Goal: Navigation & Orientation: Find specific page/section

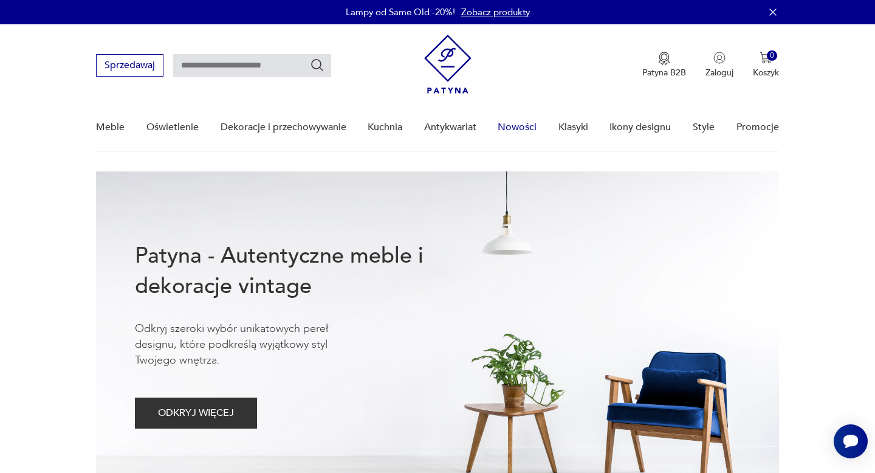
click at [525, 126] on link "Nowości" at bounding box center [517, 127] width 39 height 47
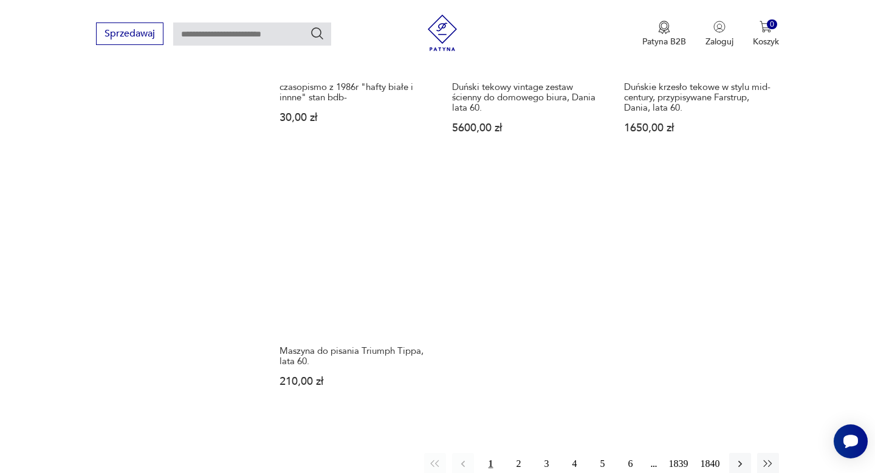
scroll to position [1519, 0]
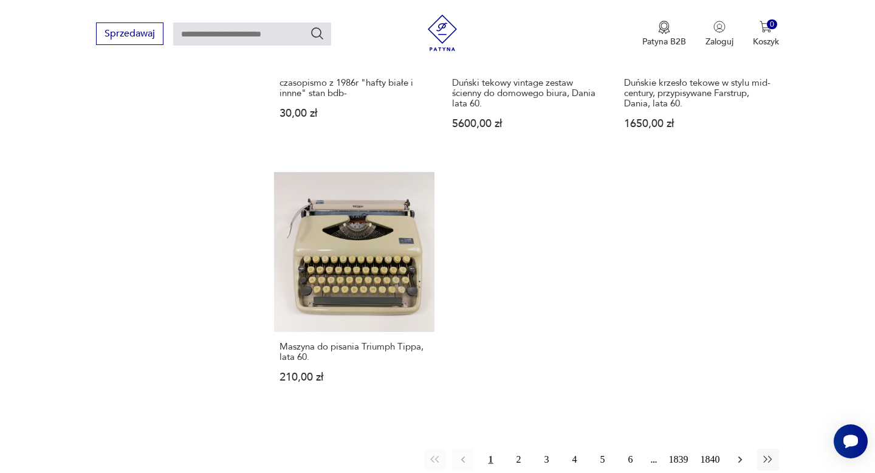
click at [739, 453] on icon "button" at bounding box center [740, 459] width 12 height 12
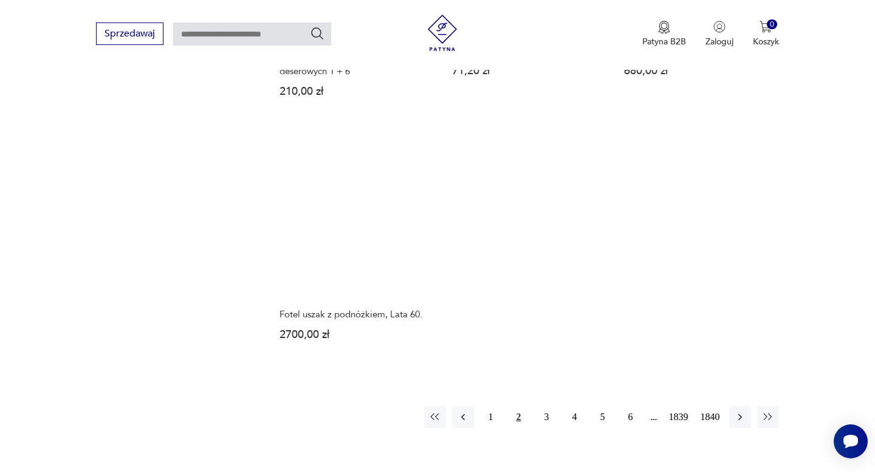
scroll to position [1612, 0]
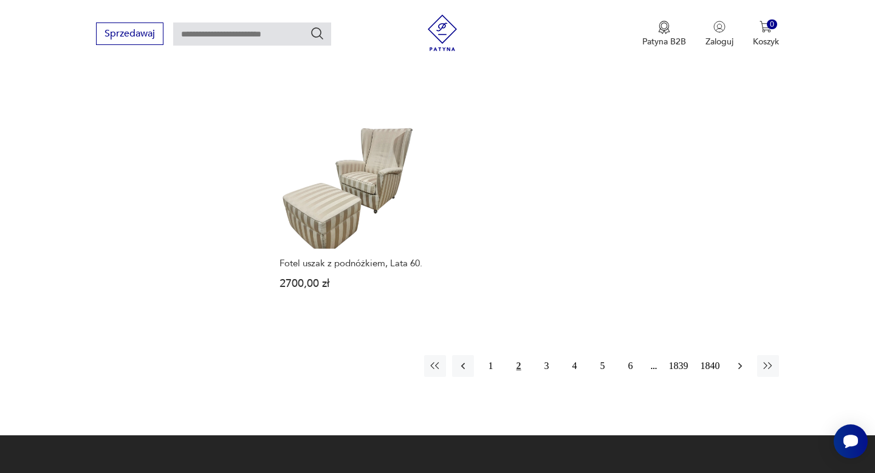
click at [739, 368] on icon "button" at bounding box center [740, 366] width 4 height 7
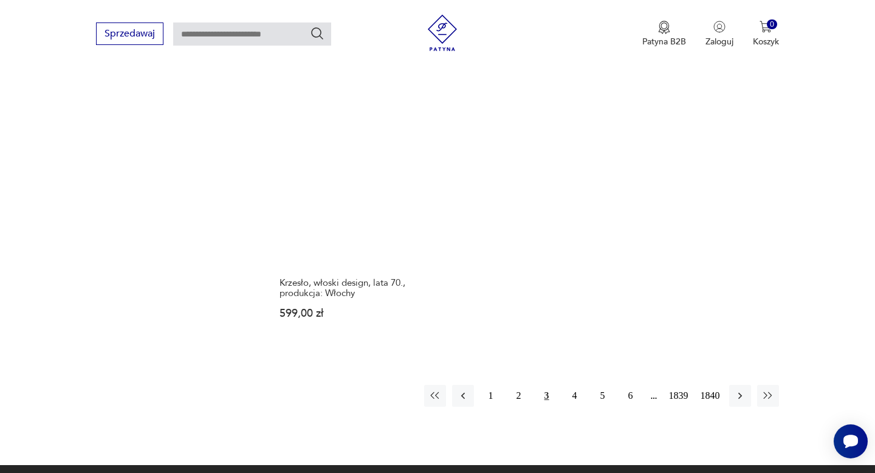
scroll to position [1605, 0]
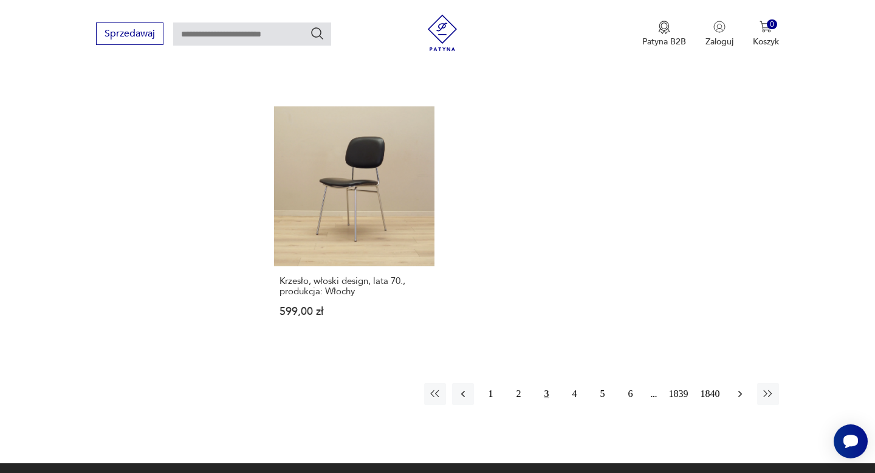
click at [741, 388] on icon "button" at bounding box center [740, 394] width 12 height 12
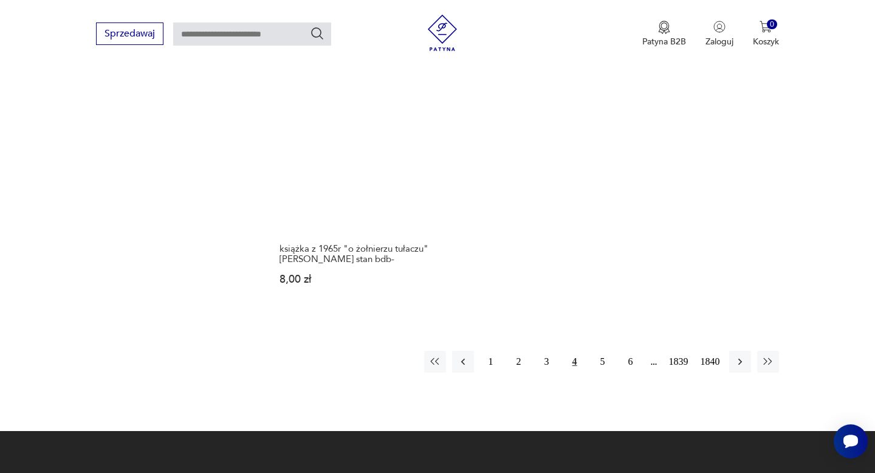
scroll to position [1649, 0]
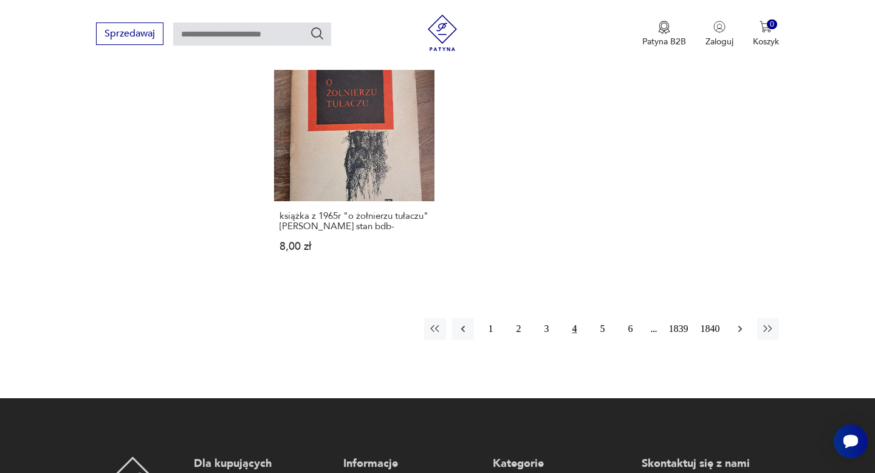
click at [739, 323] on icon "button" at bounding box center [740, 329] width 12 height 12
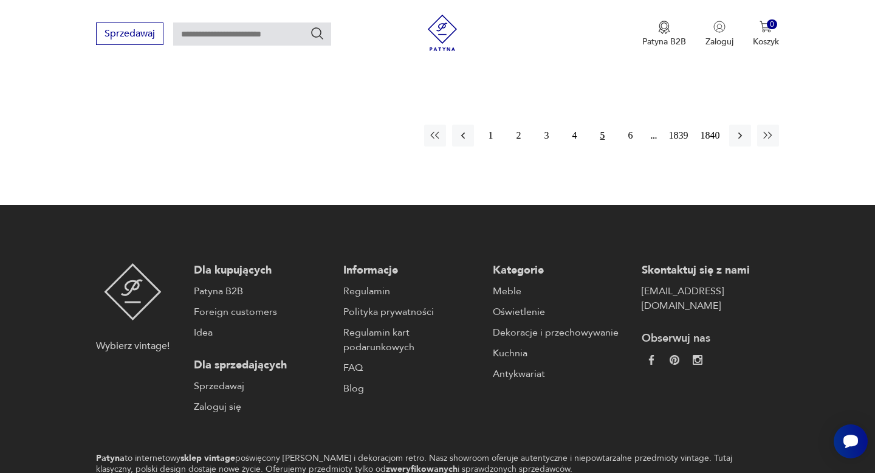
scroll to position [1865, 0]
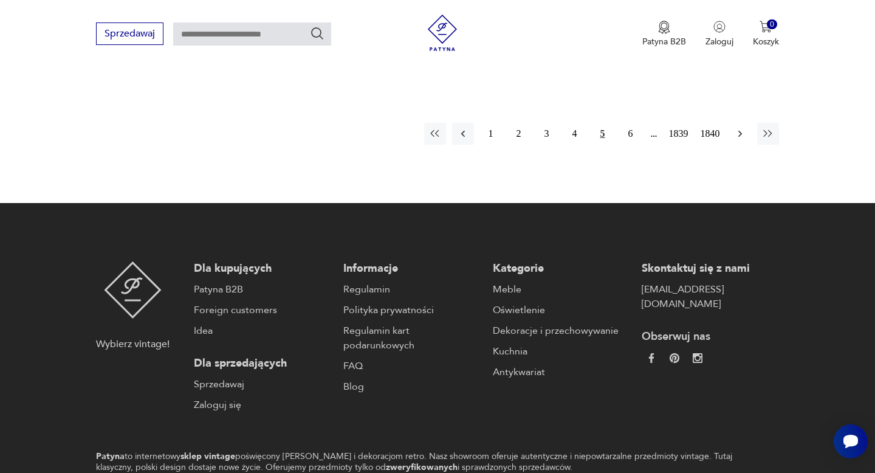
click at [741, 131] on icon "button" at bounding box center [740, 134] width 4 height 7
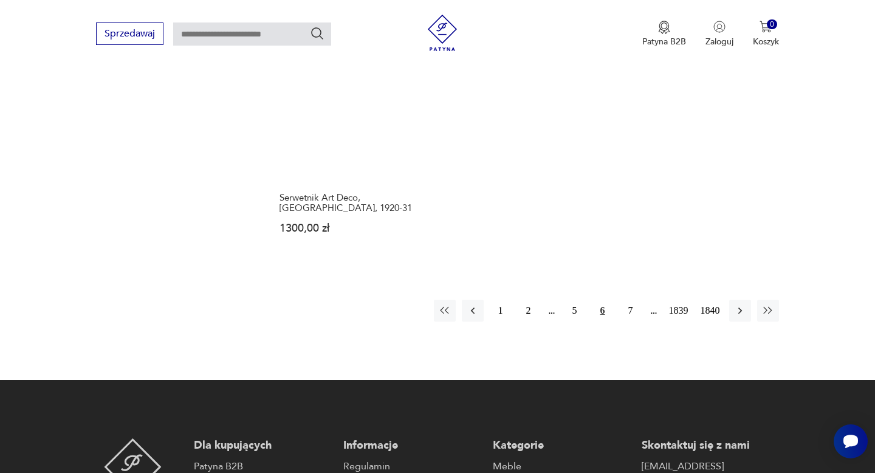
scroll to position [1690, 0]
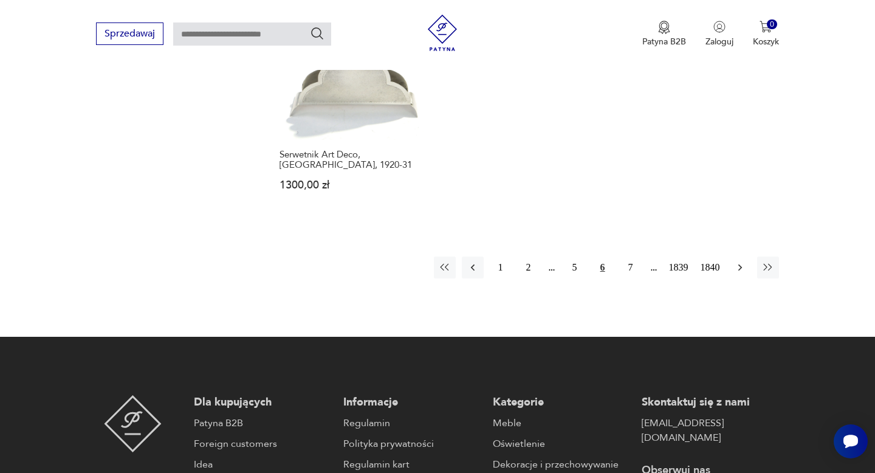
click at [739, 264] on icon "button" at bounding box center [740, 267] width 4 height 7
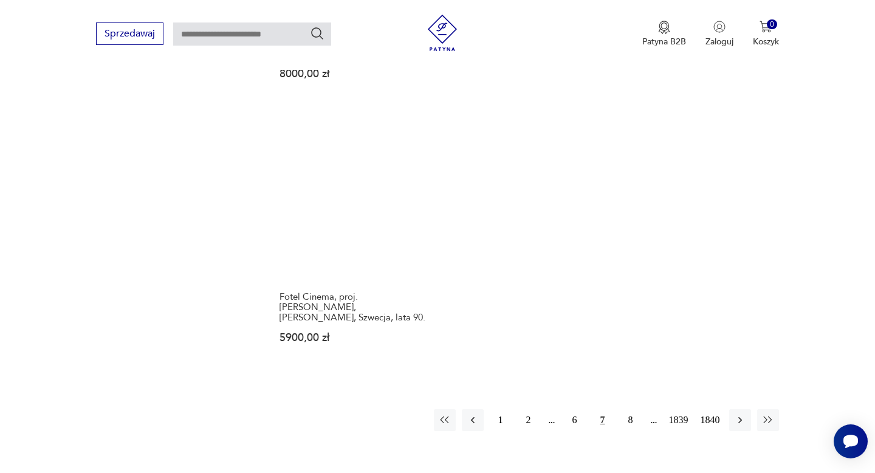
scroll to position [1624, 0]
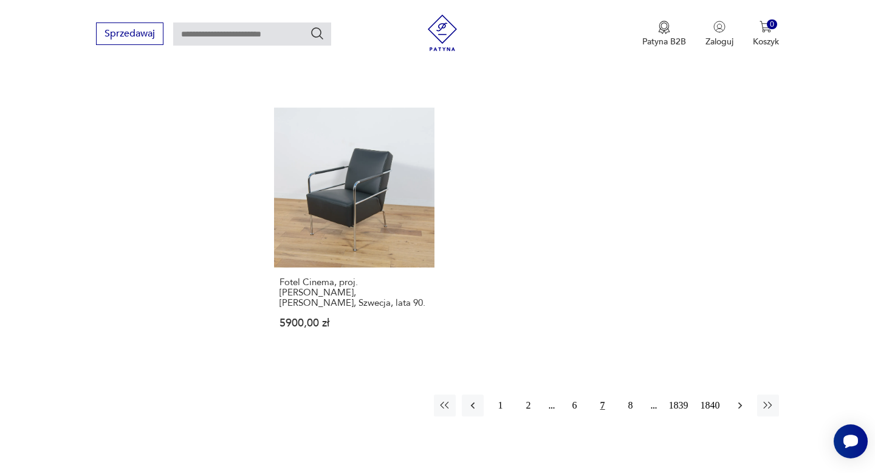
click at [741, 399] on icon "button" at bounding box center [740, 405] width 12 height 12
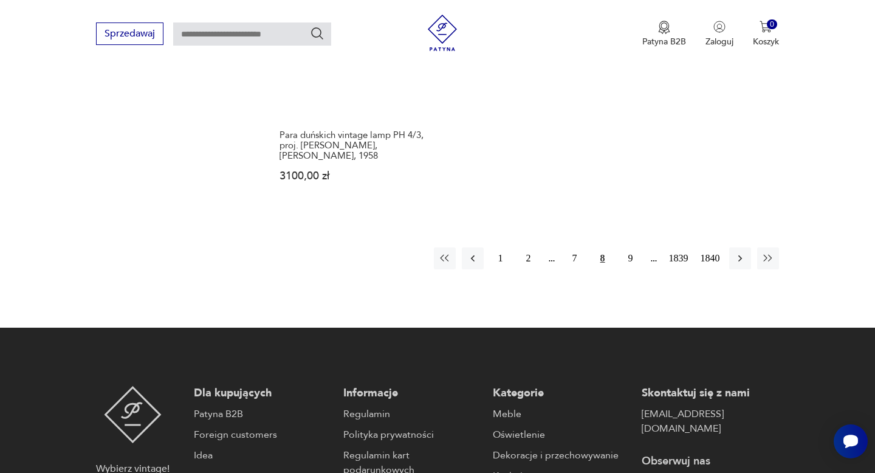
scroll to position [1764, 0]
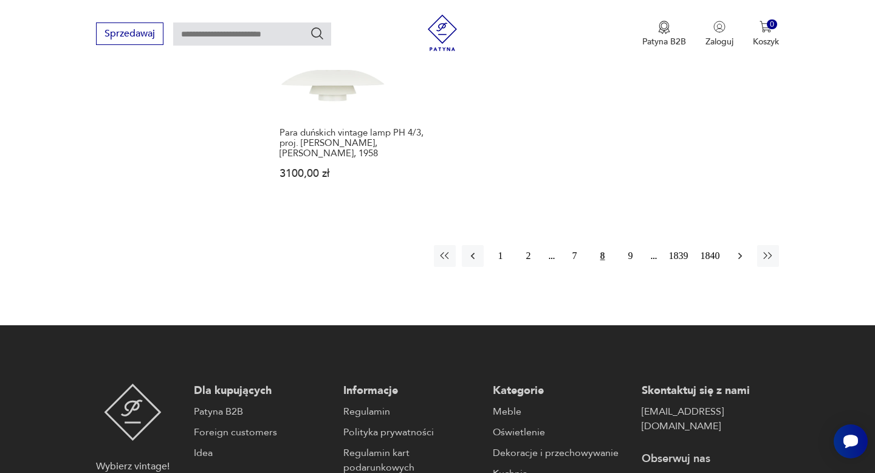
click at [741, 250] on icon "button" at bounding box center [740, 256] width 12 height 12
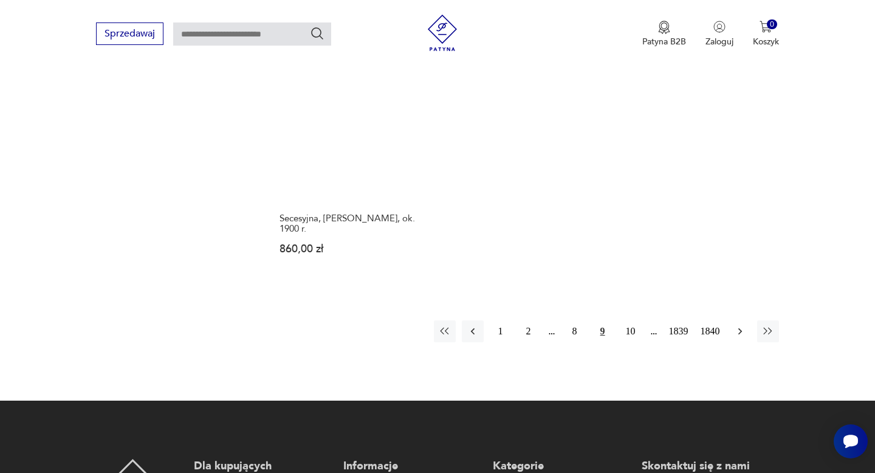
scroll to position [1655, 0]
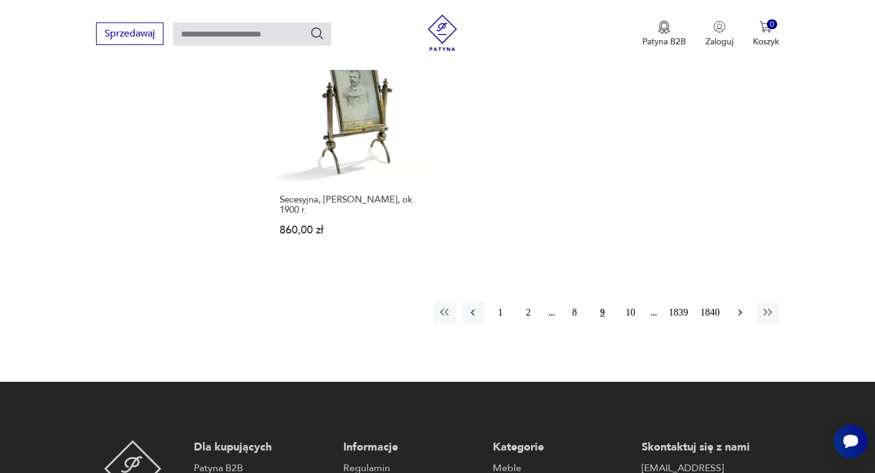
click at [739, 306] on icon "button" at bounding box center [740, 312] width 12 height 12
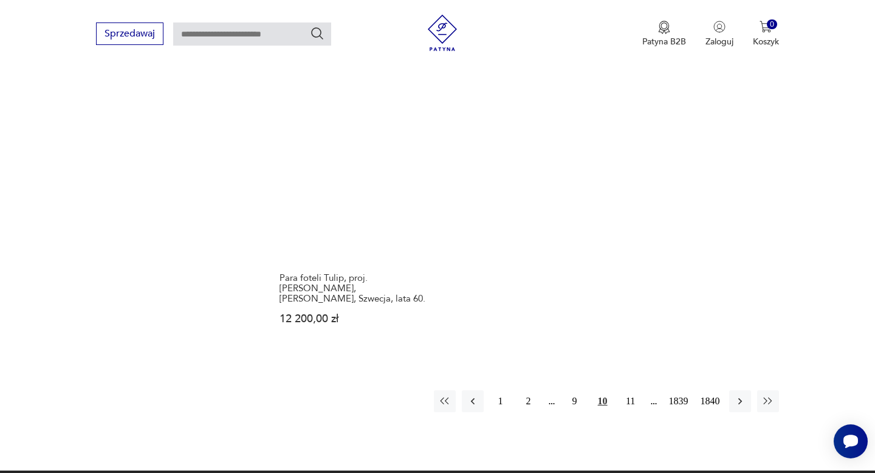
scroll to position [1594, 0]
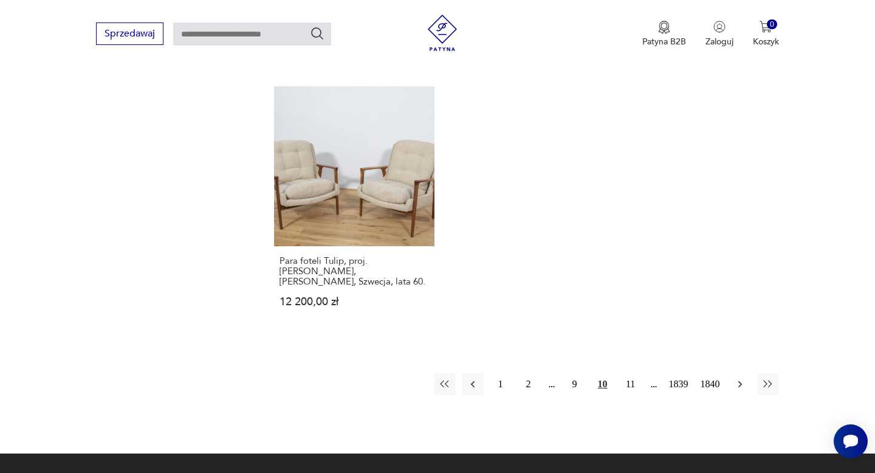
click at [740, 378] on icon "button" at bounding box center [740, 384] width 12 height 12
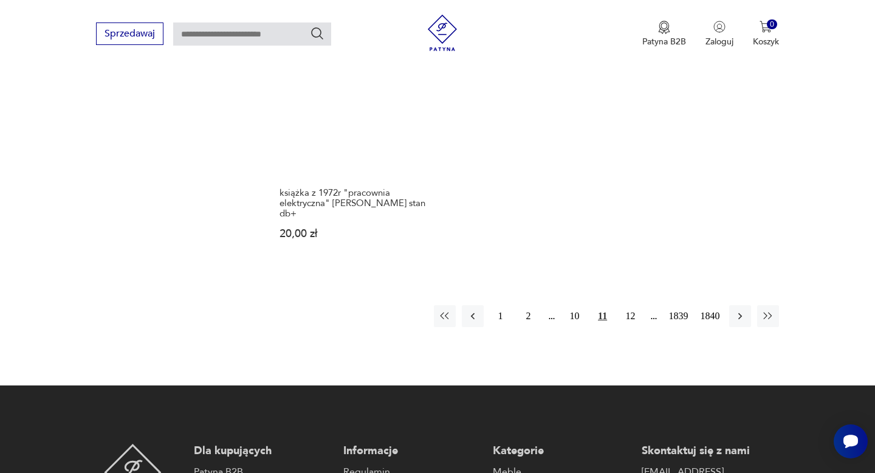
scroll to position [1678, 0]
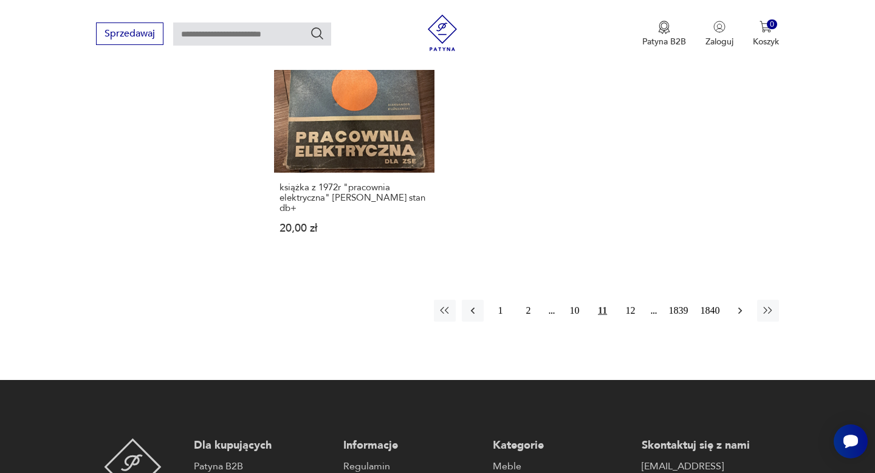
click at [740, 307] on icon "button" at bounding box center [740, 310] width 4 height 7
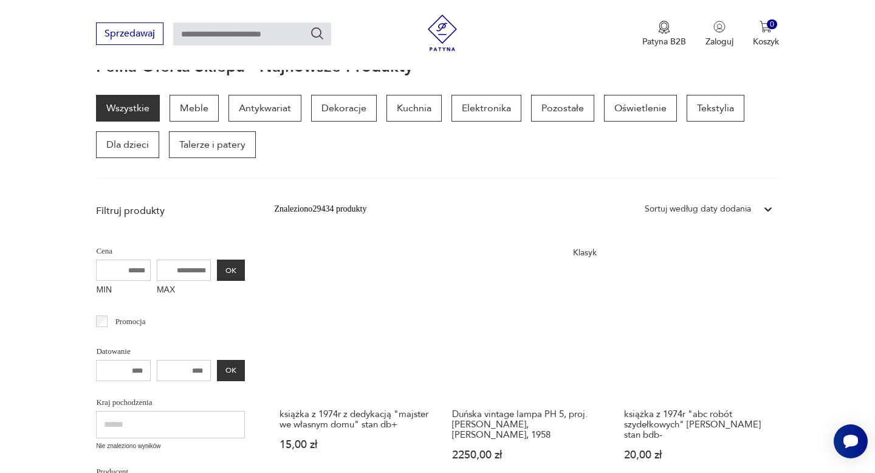
scroll to position [102, 0]
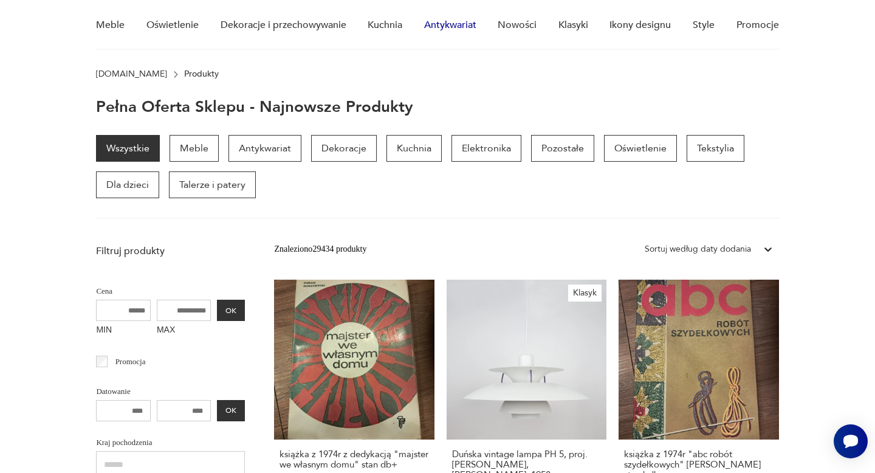
click at [447, 31] on link "Antykwariat" at bounding box center [450, 25] width 52 height 47
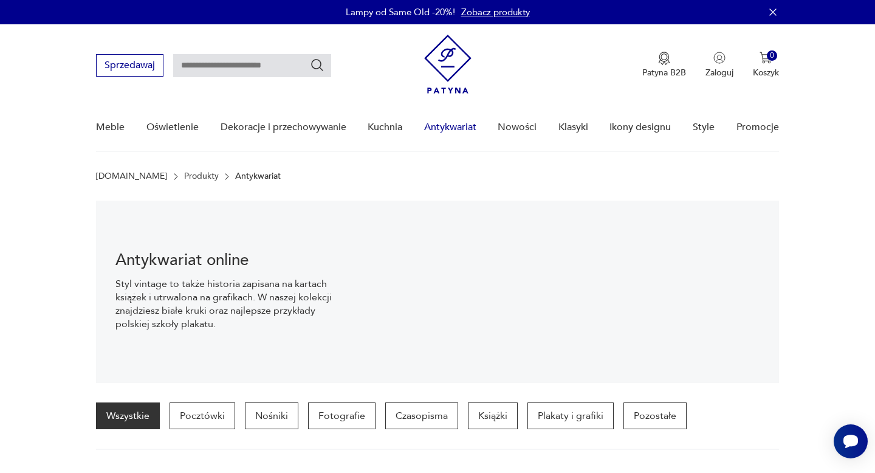
scroll to position [46, 0]
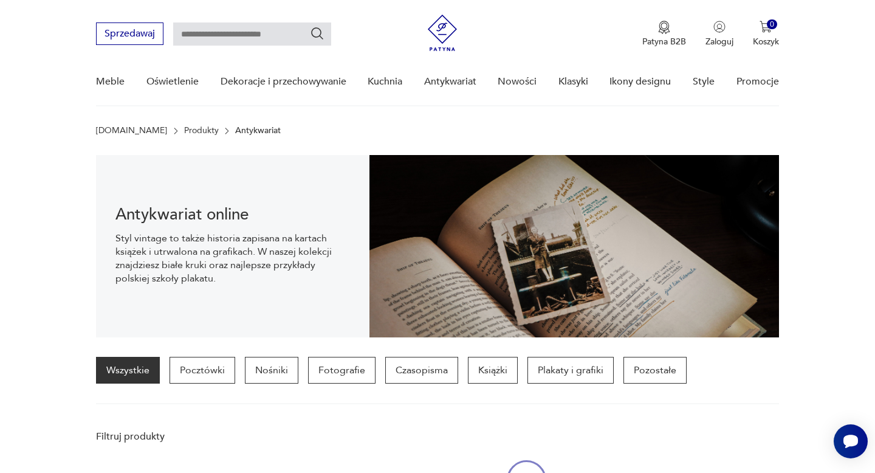
click at [714, 43] on div "Patyna B2B Zaloguj 0 Koszyk Twój koszyk ( 0 ) Brak produktów w koszyku IDŹ DO K…" at bounding box center [601, 19] width 355 height 61
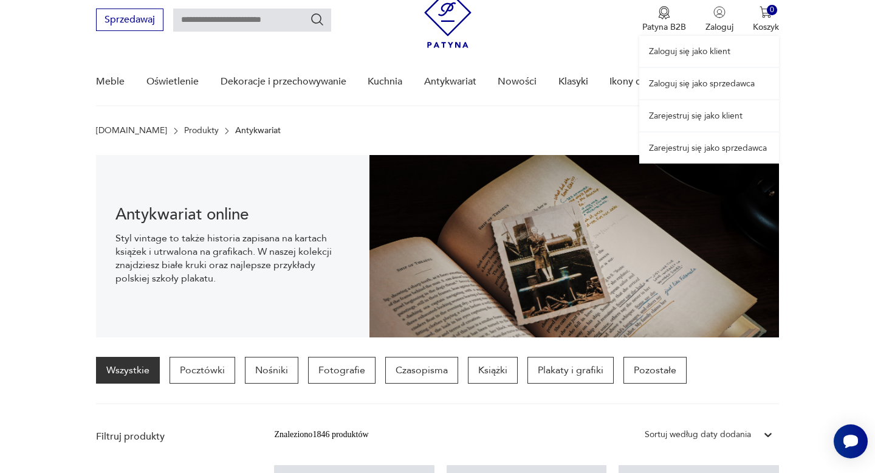
scroll to position [0, 0]
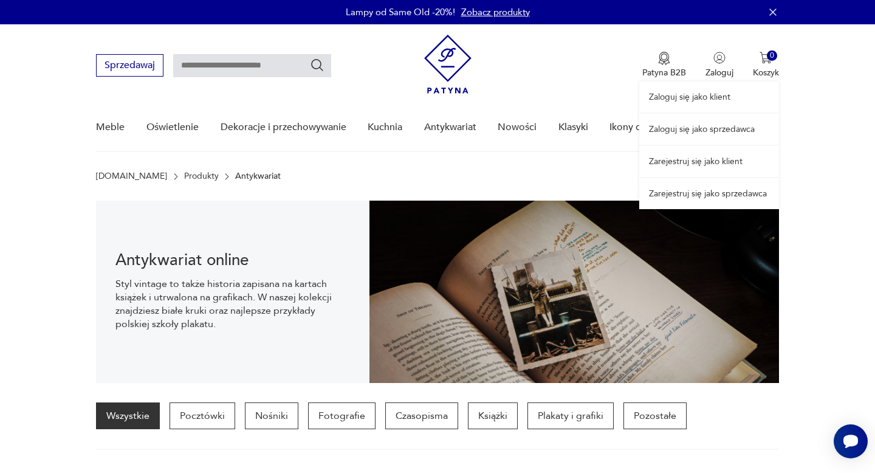
click at [704, 129] on link "Zaloguj się jako sprzedawca" at bounding box center [709, 129] width 140 height 31
